Goal: Information Seeking & Learning: Learn about a topic

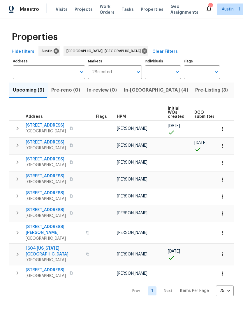
click at [16, 134] on button "button" at bounding box center [18, 129] width 12 height 12
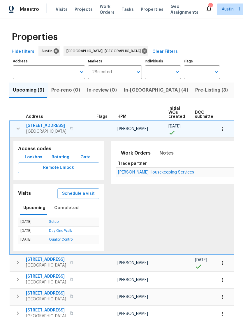
click at [37, 127] on span "[STREET_ADDRESS]" at bounding box center [46, 126] width 40 height 6
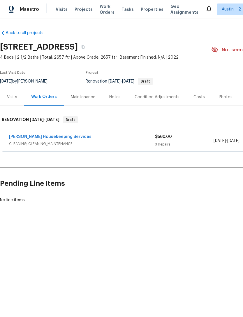
click at [16, 101] on div "Visits" at bounding box center [12, 96] width 24 height 17
click at [143, 8] on span "Properties" at bounding box center [152, 9] width 23 height 6
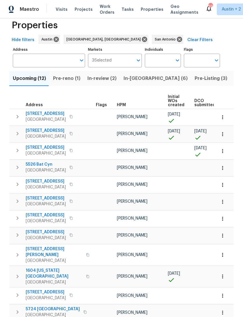
click at [32, 180] on span "[STREET_ADDRESS]" at bounding box center [46, 182] width 40 height 6
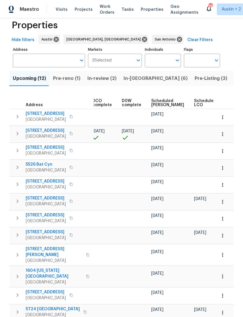
scroll to position [0, 130]
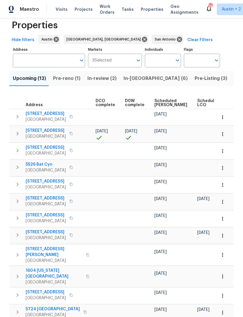
click at [158, 99] on span "Scheduled [PERSON_NAME]" at bounding box center [171, 103] width 33 height 8
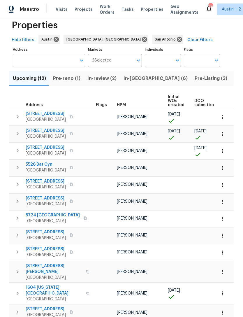
click at [15, 184] on icon "button" at bounding box center [17, 184] width 7 height 7
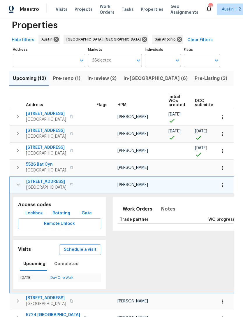
click at [33, 183] on span "5504 Mars Ln" at bounding box center [46, 182] width 40 height 6
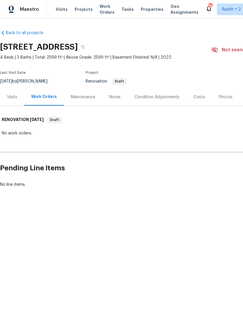
click at [13, 94] on div "Visits" at bounding box center [12, 97] width 10 height 6
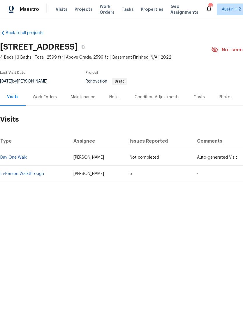
click at [31, 174] on link "In-Person Walkthrough" at bounding box center [22, 174] width 44 height 4
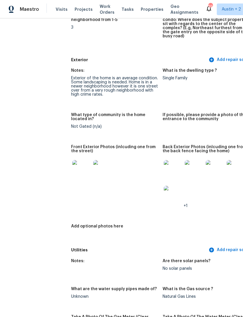
scroll to position [214, 0]
click at [72, 167] on img at bounding box center [81, 169] width 19 height 19
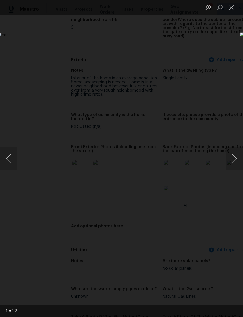
click at [234, 158] on button "Next image" at bounding box center [235, 158] width 18 height 23
click at [232, 158] on button "Next image" at bounding box center [235, 158] width 18 height 23
click at [234, 156] on button "Next image" at bounding box center [235, 158] width 18 height 23
click at [235, 156] on button "Next image" at bounding box center [235, 158] width 18 height 23
click at [235, 158] on button "Next image" at bounding box center [235, 158] width 18 height 23
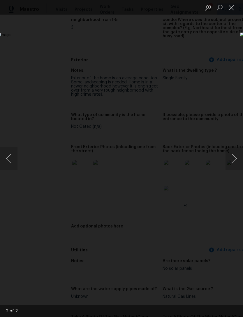
click at [18, 52] on div "Lightbox" at bounding box center [121, 158] width 243 height 317
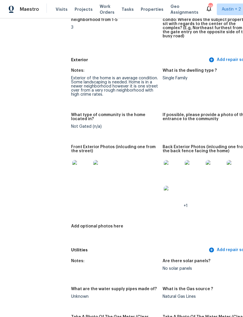
click at [164, 163] on img at bounding box center [173, 169] width 19 height 19
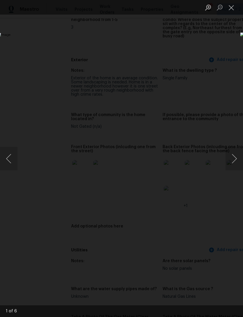
click at [235, 160] on button "Next image" at bounding box center [235, 158] width 18 height 23
click at [233, 160] on button "Next image" at bounding box center [235, 158] width 18 height 23
click at [233, 161] on button "Next image" at bounding box center [235, 158] width 18 height 23
click at [233, 160] on button "Next image" at bounding box center [235, 158] width 18 height 23
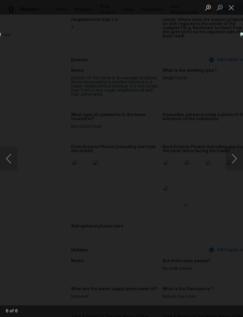
click at [231, 9] on button "Close lightbox" at bounding box center [232, 7] width 12 height 10
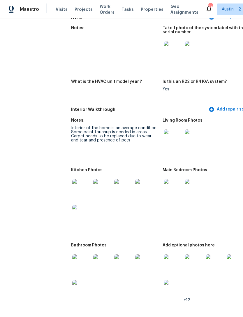
scroll to position [600, 0]
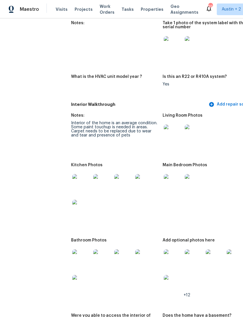
click at [72, 181] on img at bounding box center [81, 183] width 19 height 19
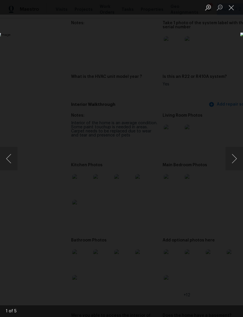
click at [235, 160] on button "Next image" at bounding box center [235, 158] width 18 height 23
click at [236, 161] on button "Next image" at bounding box center [235, 158] width 18 height 23
click at [233, 163] on button "Next image" at bounding box center [235, 158] width 18 height 23
click at [233, 161] on button "Next image" at bounding box center [235, 158] width 18 height 23
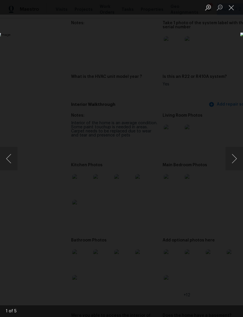
click at [233, 162] on button "Next image" at bounding box center [235, 158] width 18 height 23
click at [17, 50] on div "Lightbox" at bounding box center [121, 158] width 243 height 317
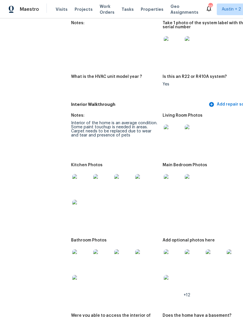
click at [164, 180] on img at bounding box center [173, 183] width 19 height 19
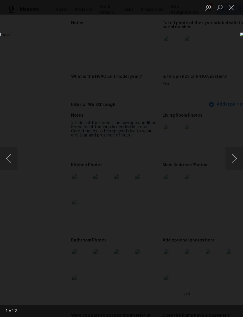
click at [237, 159] on button "Next image" at bounding box center [235, 158] width 18 height 23
click at [233, 159] on button "Next image" at bounding box center [235, 158] width 18 height 23
click at [232, 157] on button "Next image" at bounding box center [235, 158] width 18 height 23
click at [17, 45] on div "Lightbox" at bounding box center [121, 158] width 243 height 317
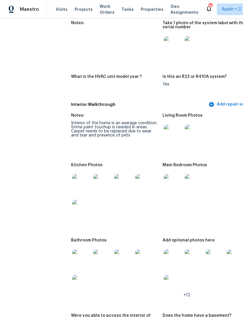
click at [72, 255] on img at bounding box center [81, 258] width 19 height 19
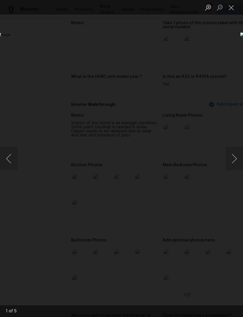
click at [232, 156] on button "Next image" at bounding box center [235, 158] width 18 height 23
click at [231, 156] on button "Next image" at bounding box center [235, 158] width 18 height 23
click at [231, 157] on button "Next image" at bounding box center [235, 158] width 18 height 23
click at [230, 157] on button "Next image" at bounding box center [235, 158] width 18 height 23
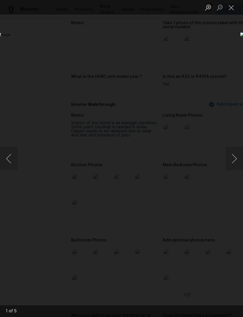
click at [12, 45] on div "Lightbox" at bounding box center [121, 158] width 243 height 317
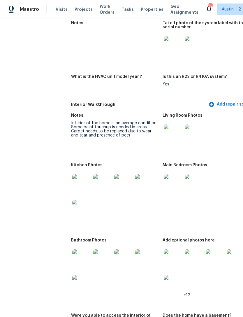
click at [164, 257] on img at bounding box center [173, 258] width 19 height 19
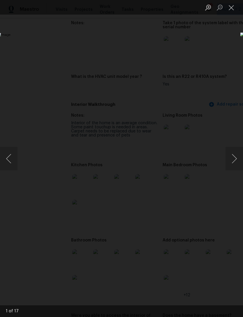
click at [234, 153] on button "Next image" at bounding box center [235, 158] width 18 height 23
click at [234, 152] on button "Next image" at bounding box center [235, 158] width 18 height 23
click at [233, 151] on button "Next image" at bounding box center [235, 158] width 18 height 23
click at [232, 150] on button "Next image" at bounding box center [235, 158] width 18 height 23
click at [25, 39] on div "Lightbox" at bounding box center [121, 158] width 243 height 317
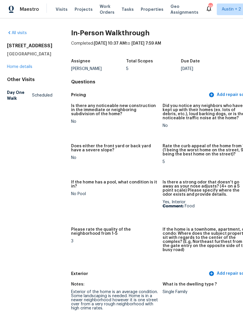
scroll to position [0, 0]
click at [14, 69] on link "Home details" at bounding box center [19, 67] width 25 height 4
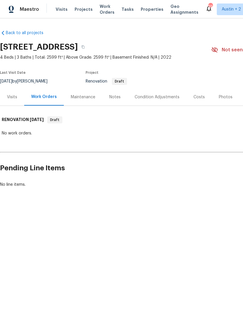
click at [16, 101] on div "Visits" at bounding box center [12, 96] width 24 height 17
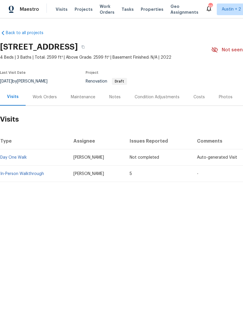
click at [141, 11] on span "Properties" at bounding box center [152, 9] width 23 height 6
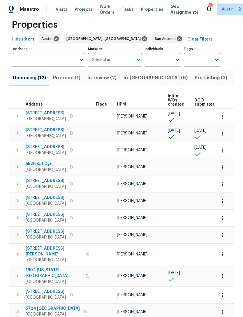
scroll to position [12, 0]
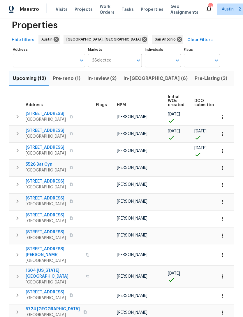
click at [133, 83] on button "In-reno (6)" at bounding box center [155, 78] width 71 height 15
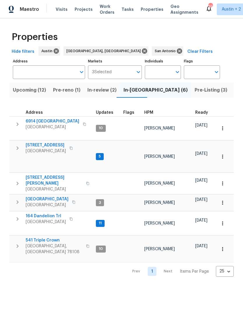
click at [61, 92] on span "Pre-reno (1)" at bounding box center [66, 90] width 27 height 8
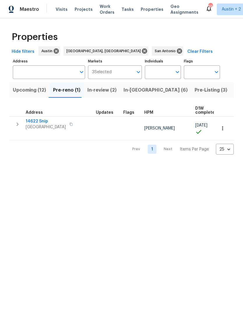
click at [23, 91] on span "Upcoming (12)" at bounding box center [29, 90] width 33 height 8
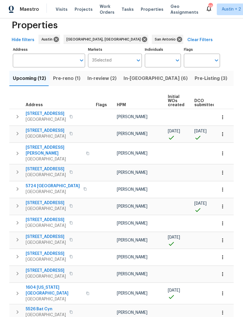
scroll to position [0, 2]
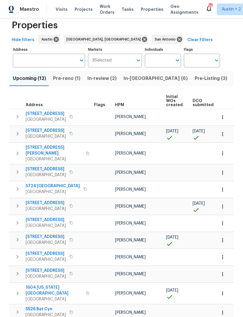
click at [47, 156] on span "Lago Vista, TX 78645" at bounding box center [54, 159] width 57 height 6
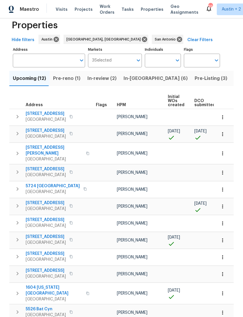
scroll to position [0, 0]
click at [15, 202] on icon "button" at bounding box center [17, 205] width 7 height 7
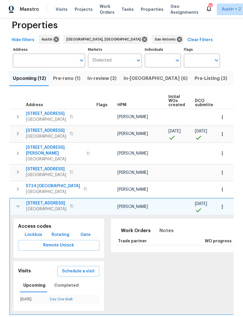
click at [32, 200] on span "[STREET_ADDRESS]" at bounding box center [46, 203] width 40 height 6
click at [224, 204] on icon "button" at bounding box center [223, 207] width 6 height 6
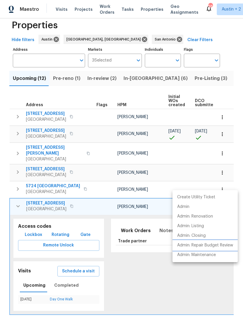
click at [221, 247] on p "Admin: Repair Budget Review" at bounding box center [205, 245] width 56 height 6
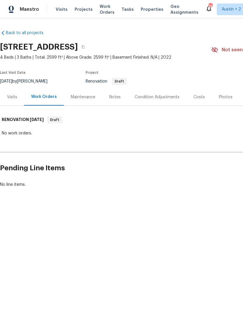
click at [11, 99] on div "Visits" at bounding box center [12, 97] width 10 height 6
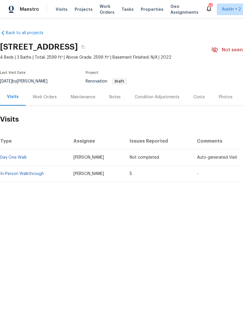
click at [22, 174] on link "In-Person Walkthrough" at bounding box center [22, 174] width 44 height 4
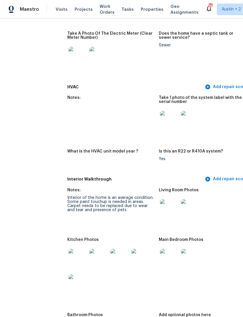
scroll to position [562, 6]
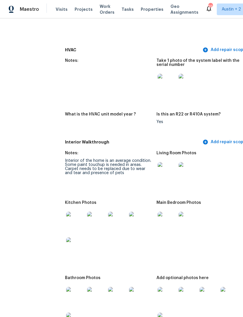
click at [158, 167] on img at bounding box center [167, 171] width 19 height 19
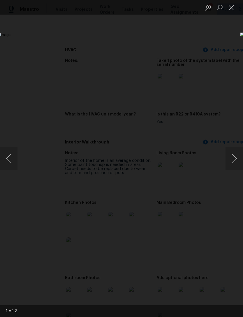
click at [233, 158] on button "Next image" at bounding box center [235, 158] width 18 height 23
click at [232, 156] on button "Next image" at bounding box center [235, 158] width 18 height 23
click at [231, 159] on button "Next image" at bounding box center [235, 158] width 18 height 23
click at [232, 167] on button "Next image" at bounding box center [235, 158] width 18 height 23
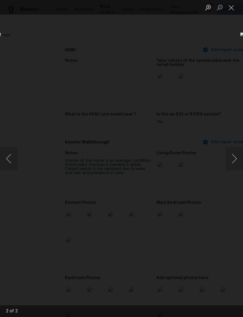
click at [13, 49] on div "Lightbox" at bounding box center [121, 158] width 243 height 317
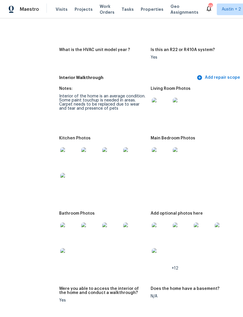
scroll to position [627, 12]
click at [60, 176] on img at bounding box center [69, 182] width 19 height 19
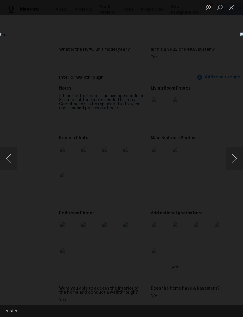
click at [234, 162] on button "Next image" at bounding box center [235, 158] width 18 height 23
click at [236, 155] on button "Next image" at bounding box center [235, 158] width 18 height 23
click at [235, 155] on button "Next image" at bounding box center [235, 158] width 18 height 23
click at [15, 50] on div "Lightbox" at bounding box center [121, 158] width 243 height 317
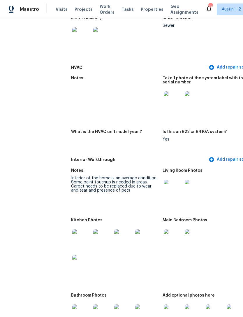
scroll to position [535, 0]
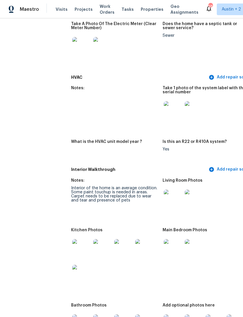
click at [149, 8] on span "Properties" at bounding box center [152, 9] width 23 height 6
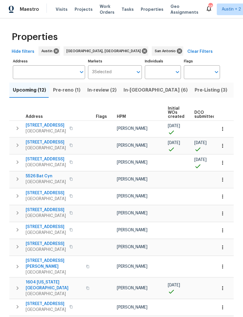
click at [235, 89] on span "Listed (73)" at bounding box center [247, 90] width 25 height 8
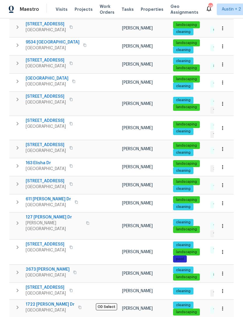
scroll to position [241, 0]
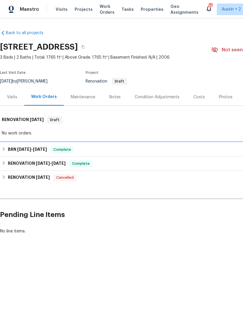
click at [9, 151] on h6 "BRN [DATE] - [DATE]" at bounding box center [27, 149] width 39 height 7
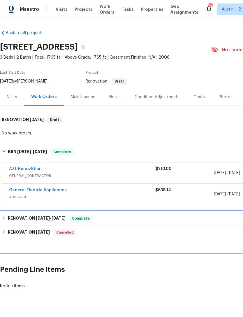
click at [8, 218] on h6 "RENOVATION [DATE] - [DATE]" at bounding box center [37, 218] width 58 height 7
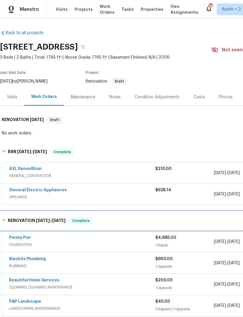
click at [6, 222] on icon at bounding box center [4, 220] width 4 height 4
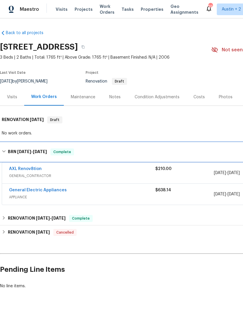
click at [8, 152] on h6 "BRN [DATE] - [DATE]" at bounding box center [27, 151] width 39 height 7
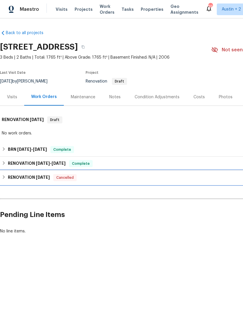
click at [12, 178] on h6 "RENOVATION [DATE]" at bounding box center [29, 177] width 42 height 7
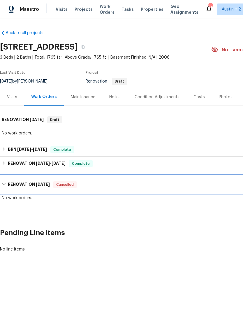
click at [12, 181] on div "RENOVATION 4/11/19 Cancelled" at bounding box center [165, 184] width 330 height 19
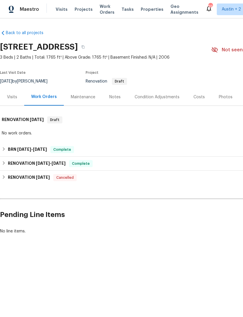
click at [9, 98] on div "Visits" at bounding box center [12, 97] width 10 height 6
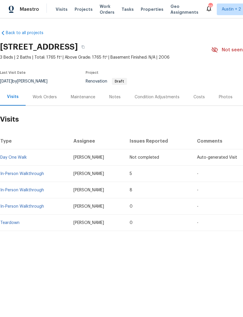
click at [17, 174] on link "In-Person Walkthrough" at bounding box center [22, 174] width 44 height 4
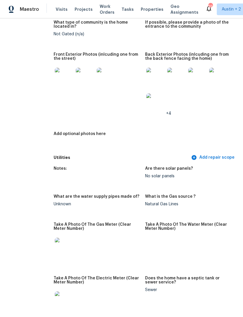
scroll to position [290, 17]
click at [55, 73] on img at bounding box center [64, 77] width 19 height 19
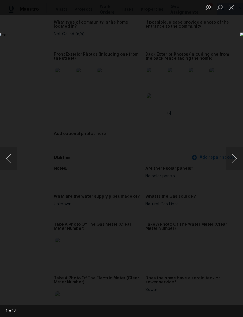
click at [233, 153] on button "Next image" at bounding box center [235, 158] width 18 height 23
click at [232, 150] on button "Next image" at bounding box center [235, 158] width 18 height 23
click at [233, 150] on button "Next image" at bounding box center [235, 158] width 18 height 23
click at [234, 151] on button "Next image" at bounding box center [235, 158] width 18 height 23
click at [46, 32] on div "Lightbox" at bounding box center [121, 158] width 243 height 317
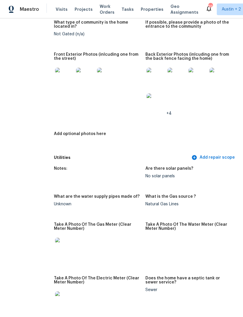
click at [147, 70] on img at bounding box center [156, 77] width 19 height 19
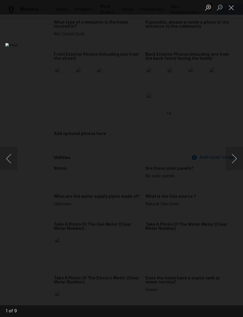
click at [235, 161] on button "Next image" at bounding box center [235, 158] width 18 height 23
click at [233, 159] on button "Next image" at bounding box center [235, 158] width 18 height 23
click at [233, 158] on button "Next image" at bounding box center [235, 158] width 18 height 23
click at [233, 159] on button "Next image" at bounding box center [235, 158] width 18 height 23
click at [232, 160] on button "Next image" at bounding box center [235, 158] width 18 height 23
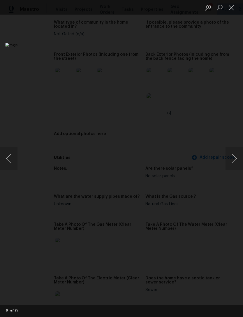
click at [7, 46] on div "Lightbox" at bounding box center [121, 158] width 243 height 317
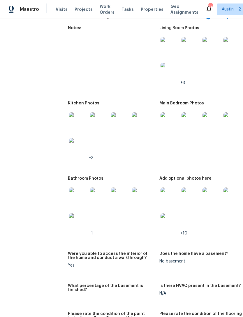
scroll to position [704, 5]
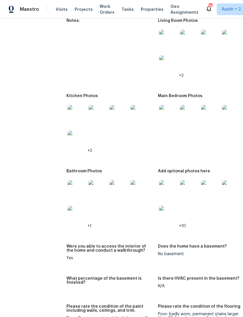
click at [69, 111] on img at bounding box center [77, 114] width 19 height 19
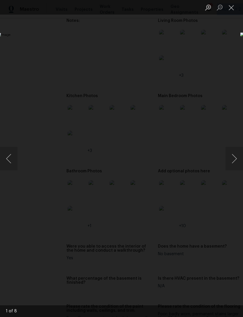
click at [235, 160] on button "Next image" at bounding box center [235, 158] width 18 height 23
click at [235, 157] on button "Next image" at bounding box center [235, 158] width 18 height 23
click at [232, 159] on button "Next image" at bounding box center [235, 158] width 18 height 23
click at [231, 160] on button "Next image" at bounding box center [235, 158] width 18 height 23
click at [233, 159] on button "Next image" at bounding box center [235, 158] width 18 height 23
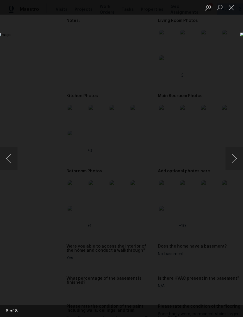
click at [230, 155] on button "Next image" at bounding box center [235, 158] width 18 height 23
click at [229, 154] on button "Next image" at bounding box center [235, 158] width 18 height 23
click at [37, 50] on div "Lightbox" at bounding box center [121, 158] width 243 height 317
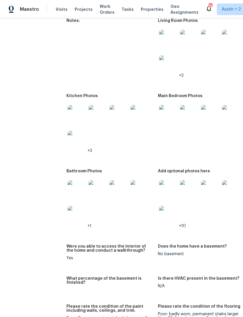
click at [159, 109] on img at bounding box center [168, 114] width 19 height 19
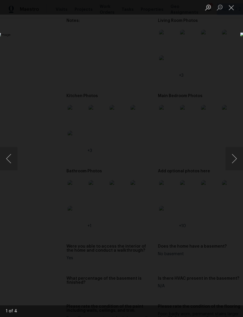
click at [232, 154] on button "Next image" at bounding box center [235, 158] width 18 height 23
click at [232, 153] on button "Next image" at bounding box center [235, 158] width 18 height 23
click at [230, 149] on button "Next image" at bounding box center [235, 158] width 18 height 23
click at [230, 156] on button "Next image" at bounding box center [235, 158] width 18 height 23
click at [50, 53] on div "Lightbox" at bounding box center [121, 158] width 243 height 317
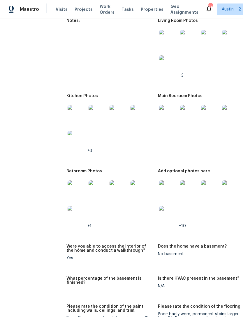
click at [68, 192] on img at bounding box center [77, 189] width 19 height 19
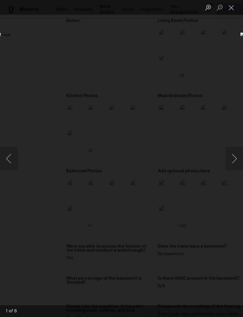
click at [232, 157] on button "Next image" at bounding box center [235, 158] width 18 height 23
click at [232, 156] on button "Next image" at bounding box center [235, 158] width 18 height 23
click at [10, 149] on button "Previous image" at bounding box center [9, 158] width 18 height 23
click at [22, 43] on div "Lightbox" at bounding box center [121, 158] width 243 height 317
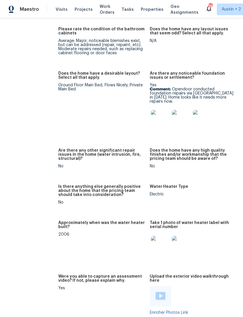
scroll to position [1070, 0]
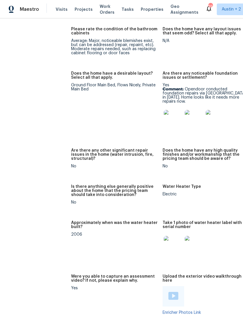
click at [164, 116] on img at bounding box center [173, 119] width 19 height 19
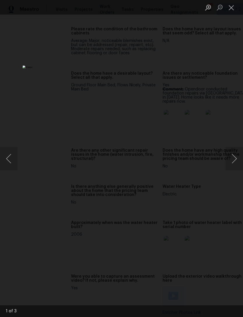
click at [234, 160] on button "Next image" at bounding box center [235, 158] width 18 height 23
click at [13, 163] on button "Previous image" at bounding box center [9, 158] width 18 height 23
click at [8, 58] on div "Lightbox" at bounding box center [121, 158] width 243 height 317
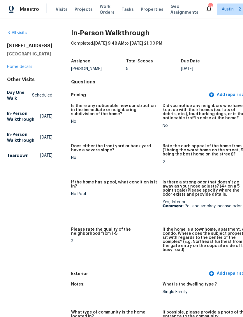
scroll to position [0, 0]
click at [18, 67] on link "Home details" at bounding box center [19, 67] width 25 height 4
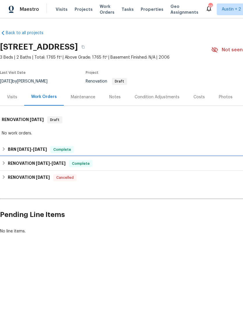
click at [10, 164] on h6 "RENOVATION [DATE] - [DATE]" at bounding box center [37, 163] width 58 height 7
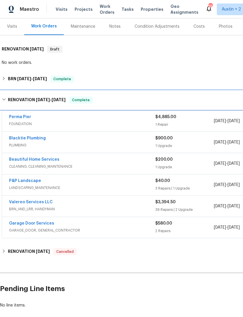
scroll to position [71, 0]
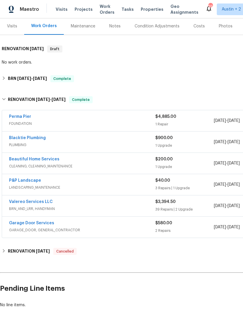
click at [18, 116] on link "Perma Pier" at bounding box center [20, 117] width 22 height 4
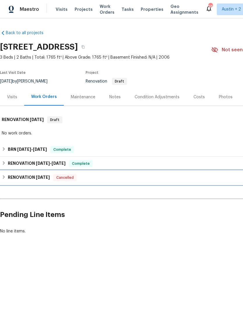
click at [15, 178] on h6 "RENOVATION [DATE]" at bounding box center [29, 177] width 42 height 7
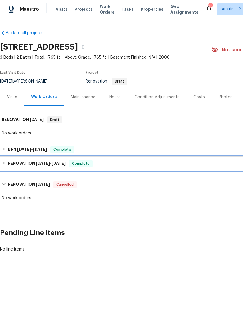
click at [8, 161] on h6 "RENOVATION [DATE] - [DATE]" at bounding box center [37, 163] width 58 height 7
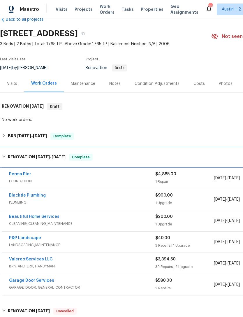
scroll to position [14, 0]
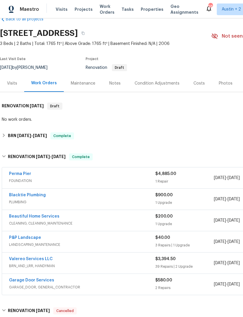
click at [10, 84] on div "Visits" at bounding box center [12, 84] width 10 height 6
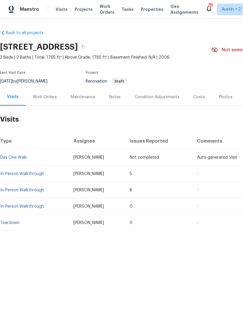
click at [23, 169] on td "In-Person Walkthrough" at bounding box center [34, 174] width 69 height 16
click at [28, 175] on link "In-Person Walkthrough" at bounding box center [22, 174] width 44 height 4
